Goal: Information Seeking & Learning: Learn about a topic

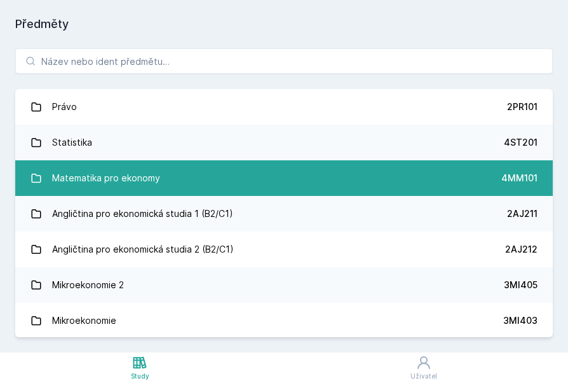
scroll to position [177, 0]
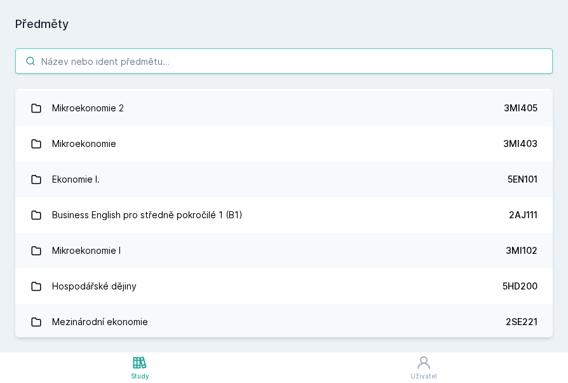
click at [216, 67] on input "search" at bounding box center [284, 60] width 538 height 25
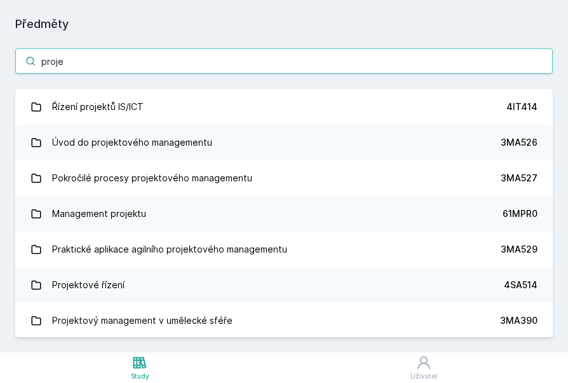
scroll to position [0, 0]
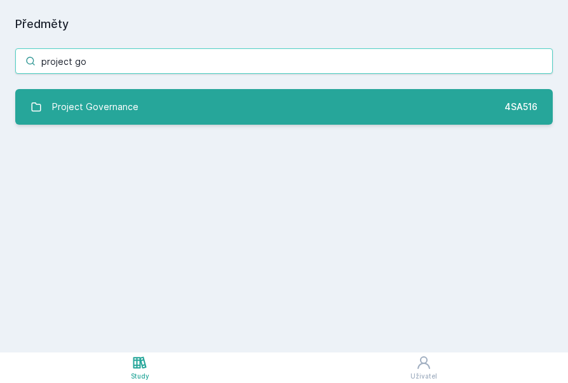
type input "project go"
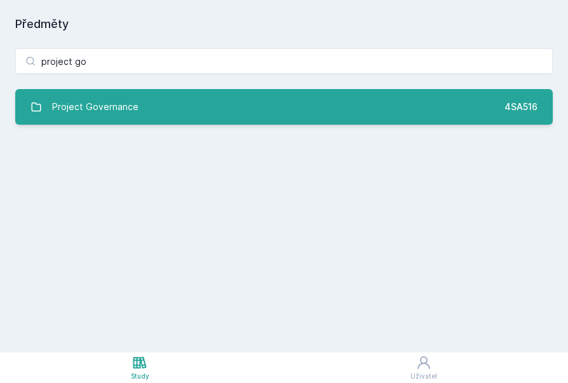
click at [226, 109] on link "Project Governance 4SA516" at bounding box center [284, 107] width 538 height 36
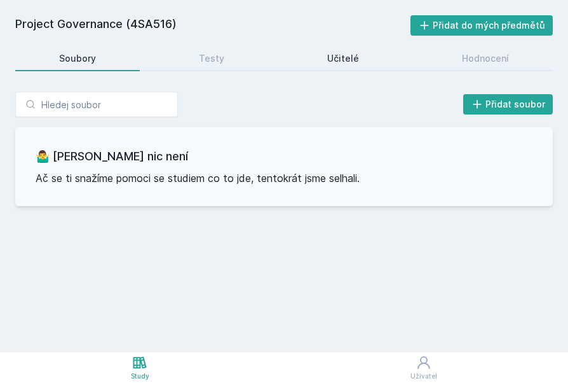
click at [362, 60] on link "Učitelé" at bounding box center [344, 58] width 120 height 25
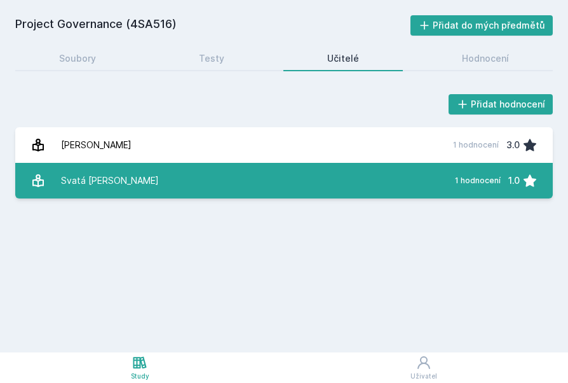
click at [279, 192] on link "Svatá [PERSON_NAME] 1 hodnocení 1.0" at bounding box center [284, 181] width 538 height 36
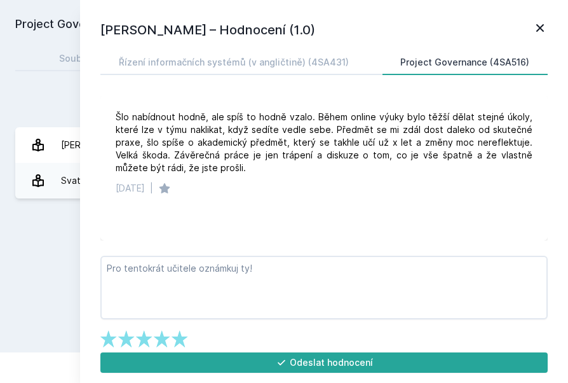
click at [57, 258] on div "Project Governance (4SA516) Přidat do mých předmětů [GEOGRAPHIC_DATA] Testy Uči…" at bounding box center [284, 176] width 538 height 322
click at [536, 28] on icon at bounding box center [540, 27] width 15 height 15
